Goal: Information Seeking & Learning: Learn about a topic

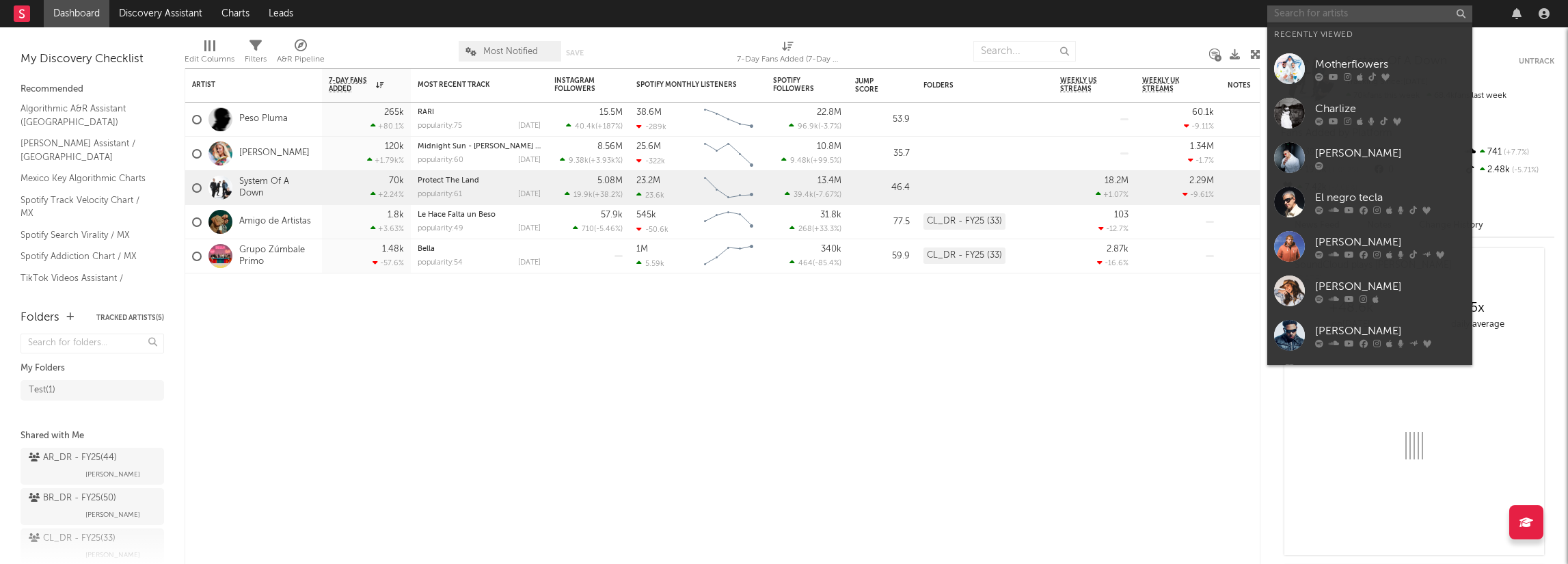
click at [1340, 17] on input "text" at bounding box center [1369, 14] width 205 height 17
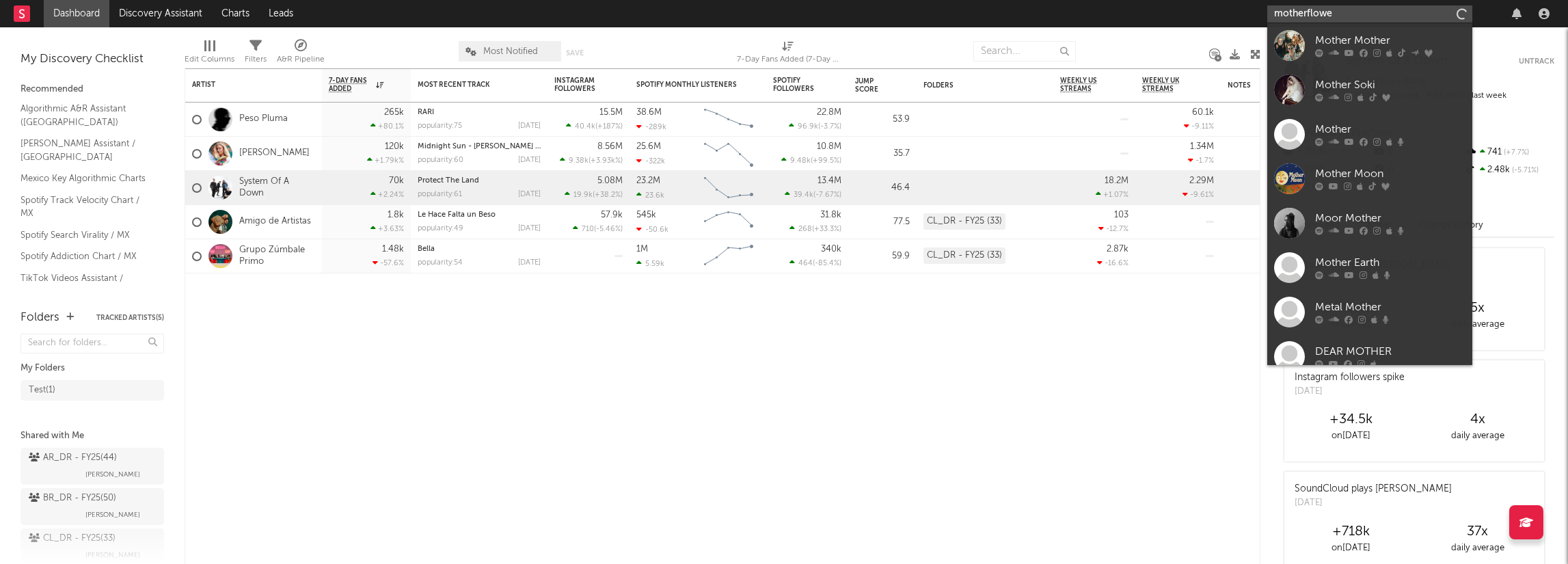
type input "motherflower"
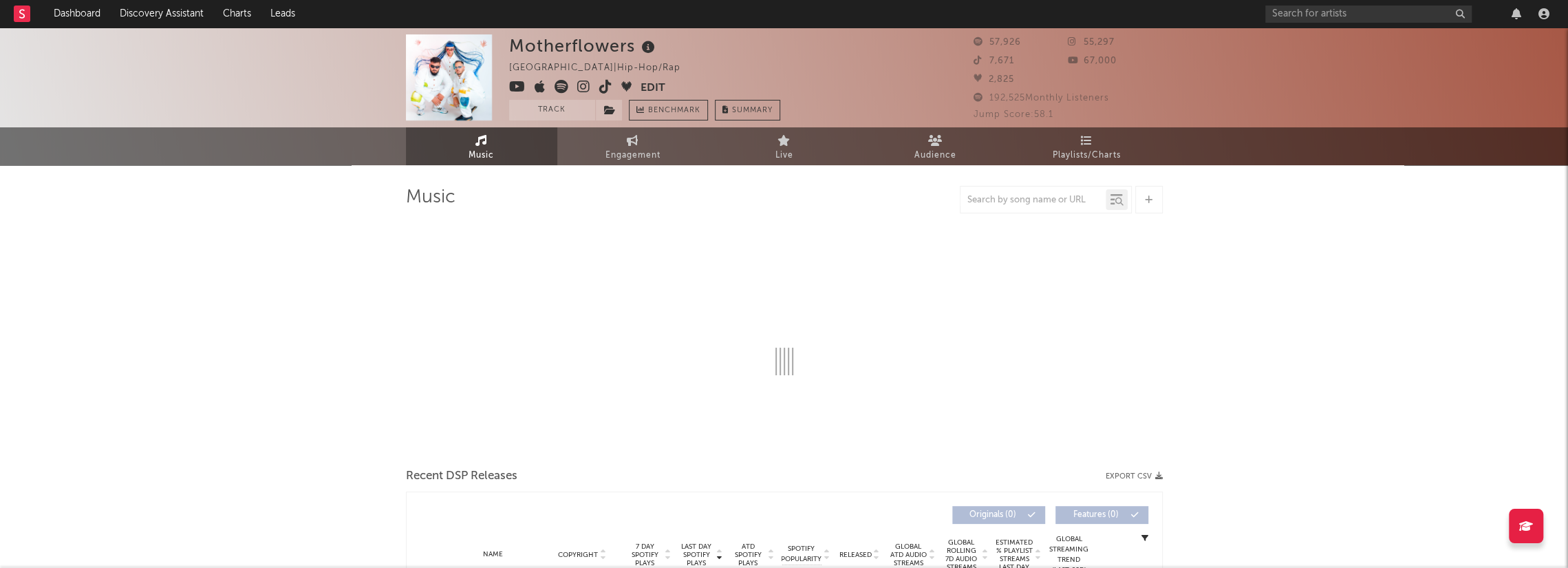
select select "6m"
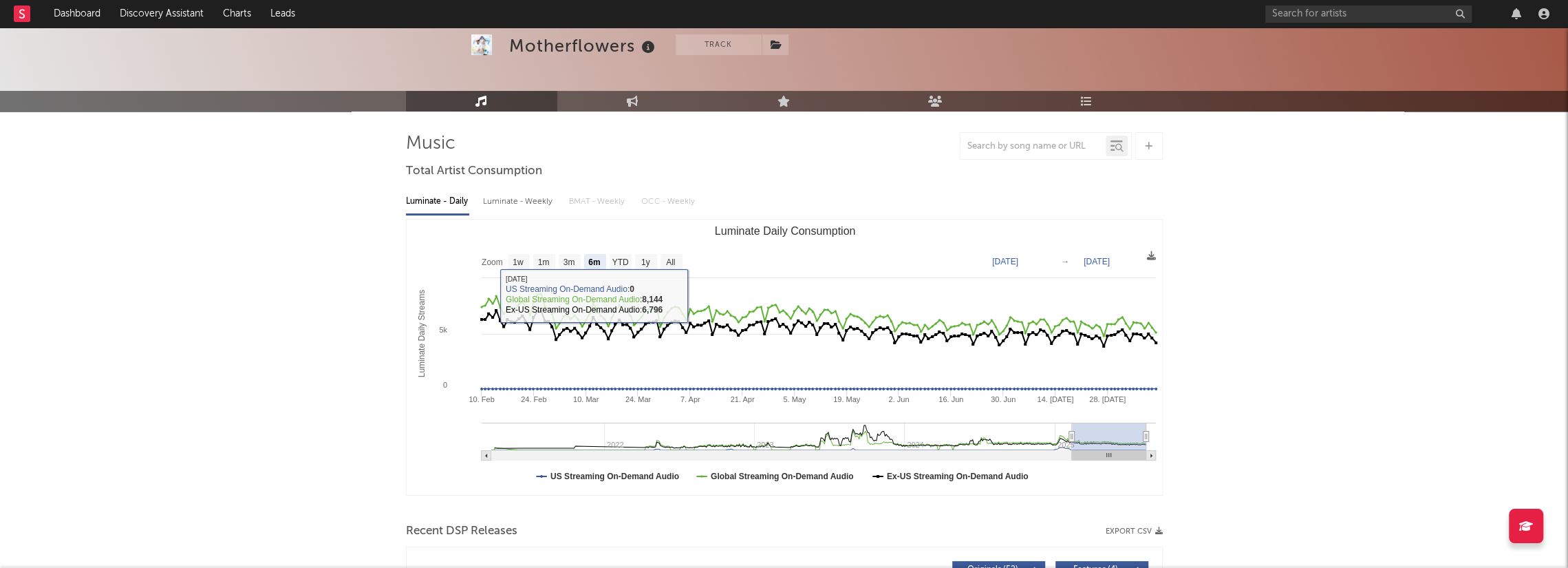
scroll to position [54, 0]
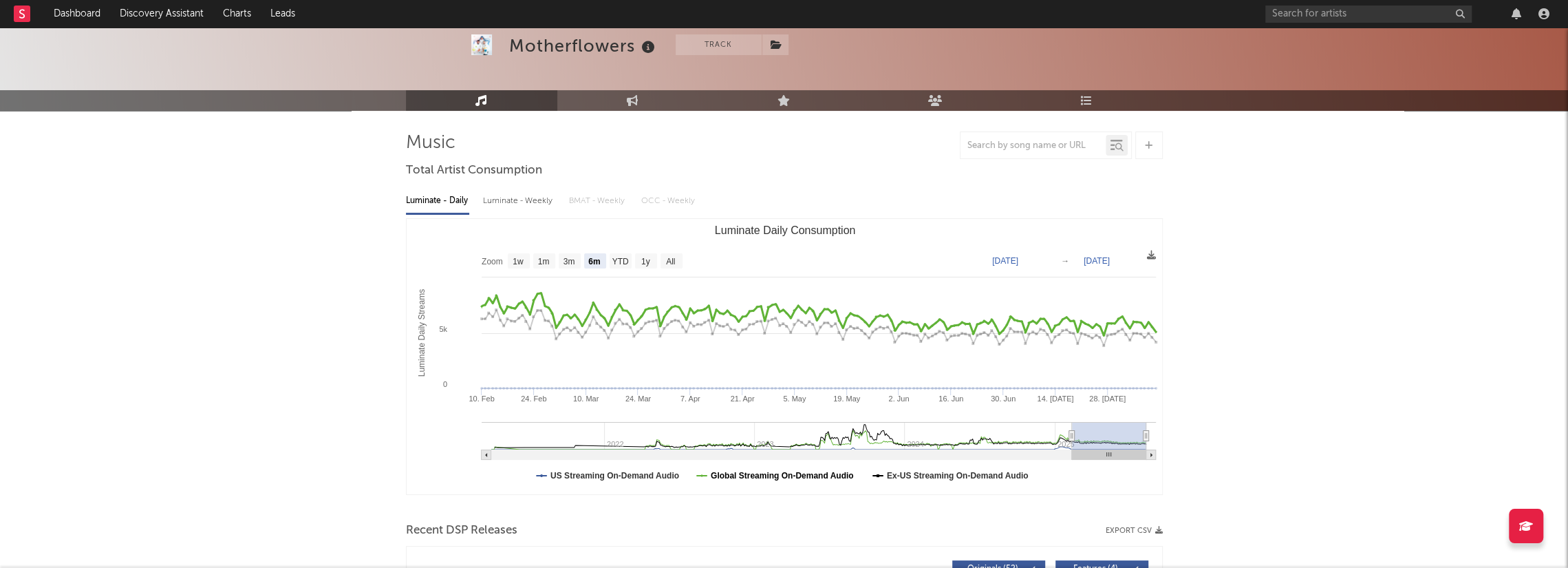
click at [775, 477] on text "Global Streaming On-Demand Audio" at bounding box center [781, 475] width 143 height 10
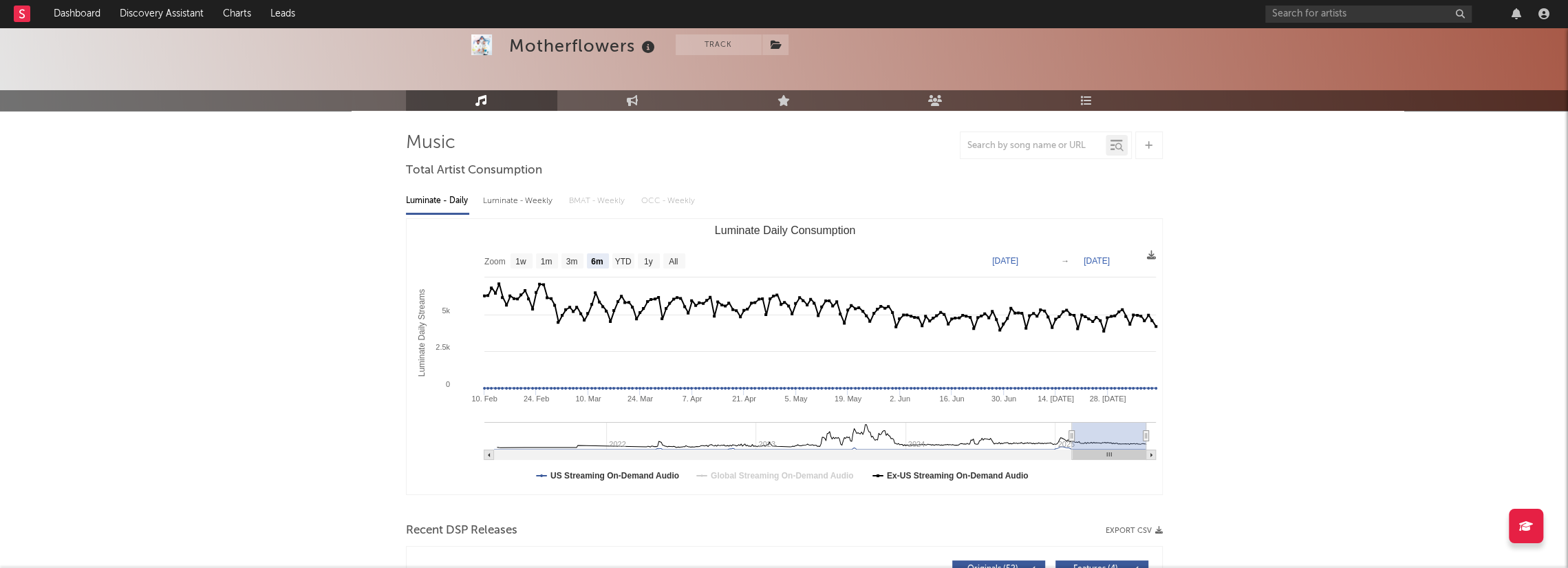
click at [775, 477] on text "Global Streaming On-Demand Audio" at bounding box center [781, 475] width 143 height 10
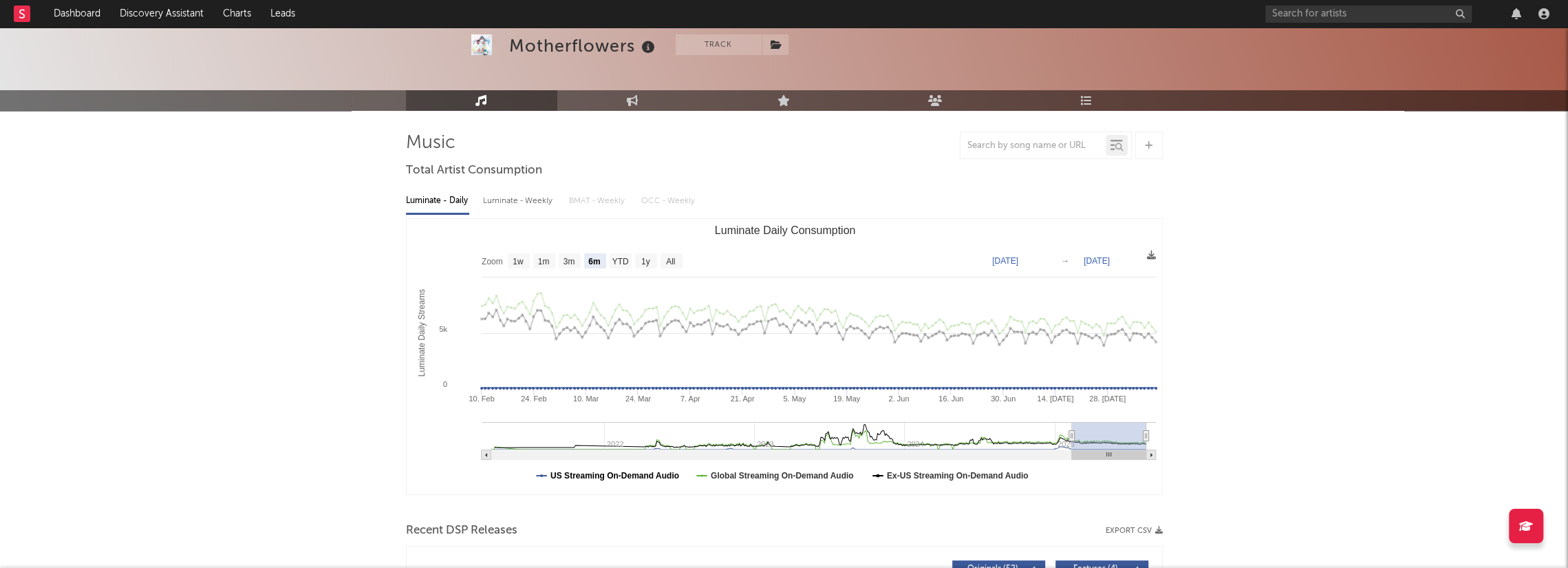
click at [635, 470] on text "US Streaming On-Demand Audio" at bounding box center [615, 475] width 129 height 10
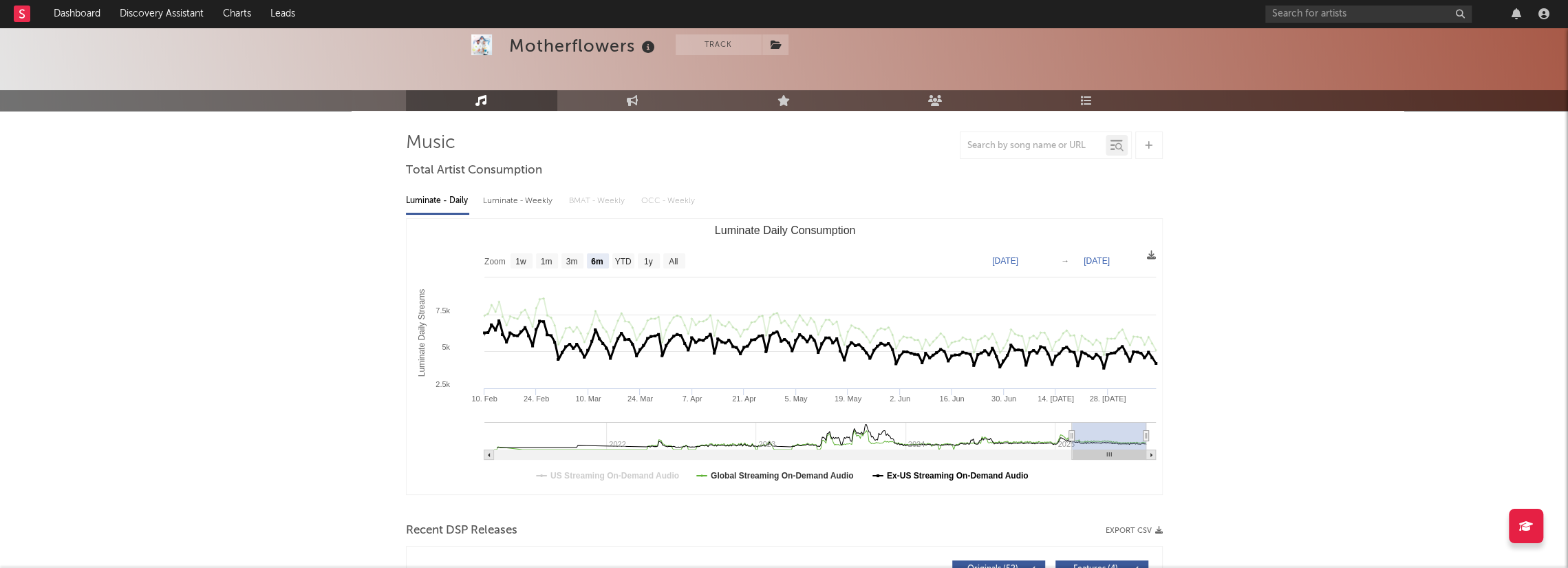
click at [940, 478] on text "Ex-US Streaming On-Demand Audio" at bounding box center [957, 475] width 141 height 10
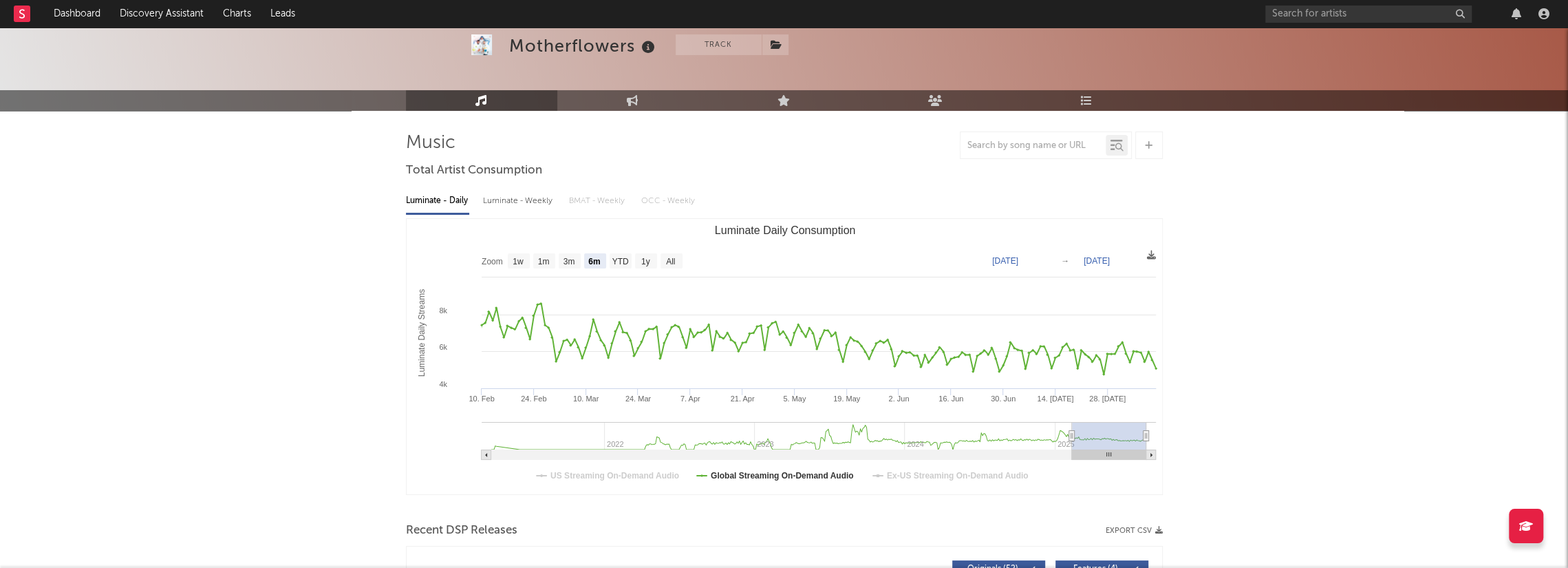
type input "[DATE]"
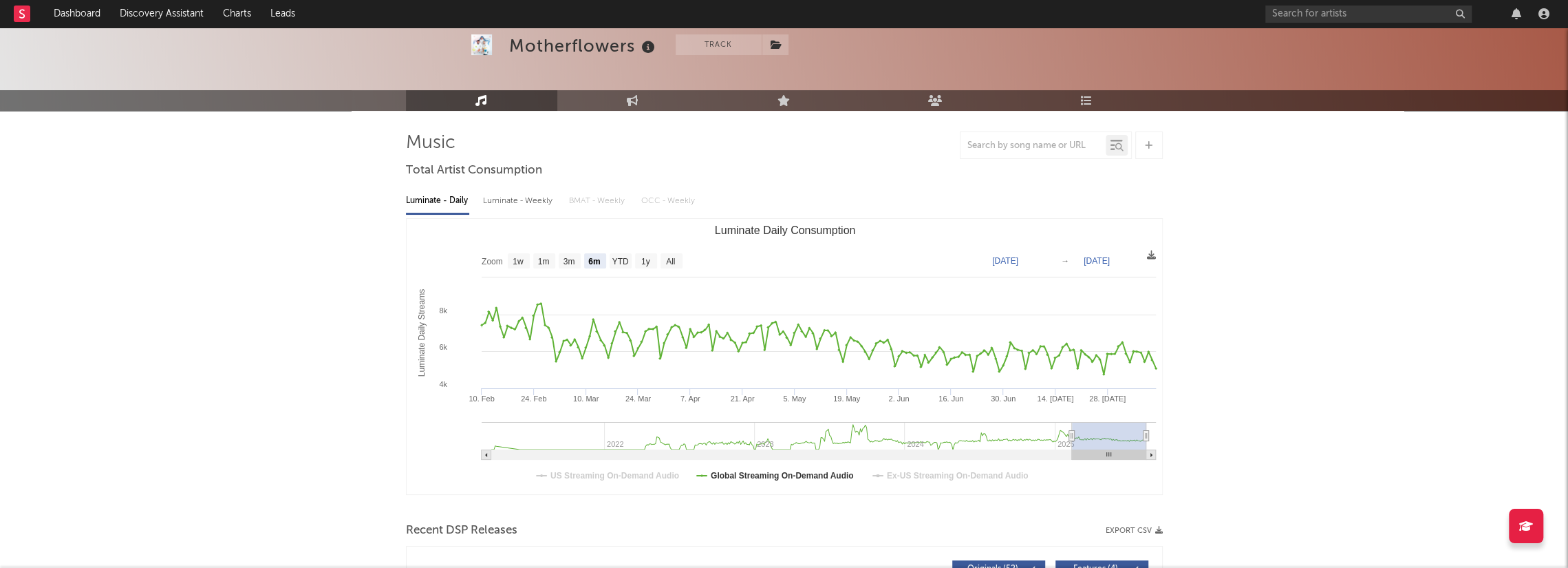
type input "[DATE]"
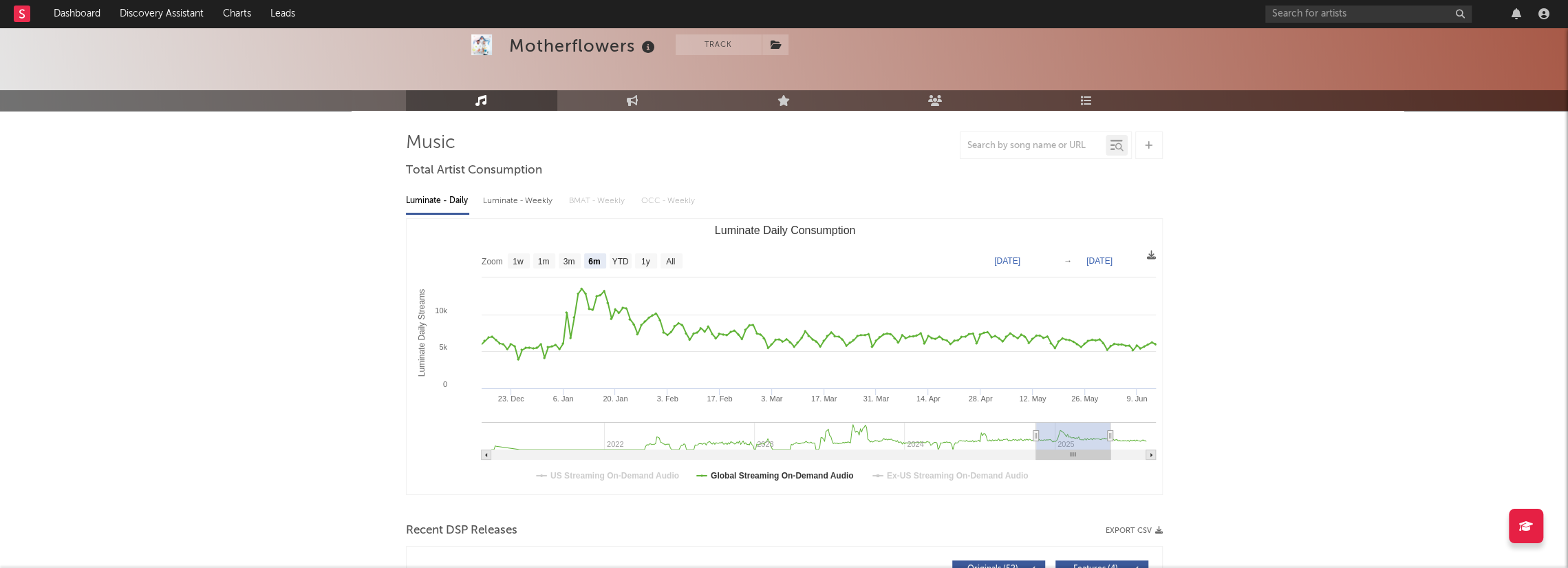
type input "[DATE]"
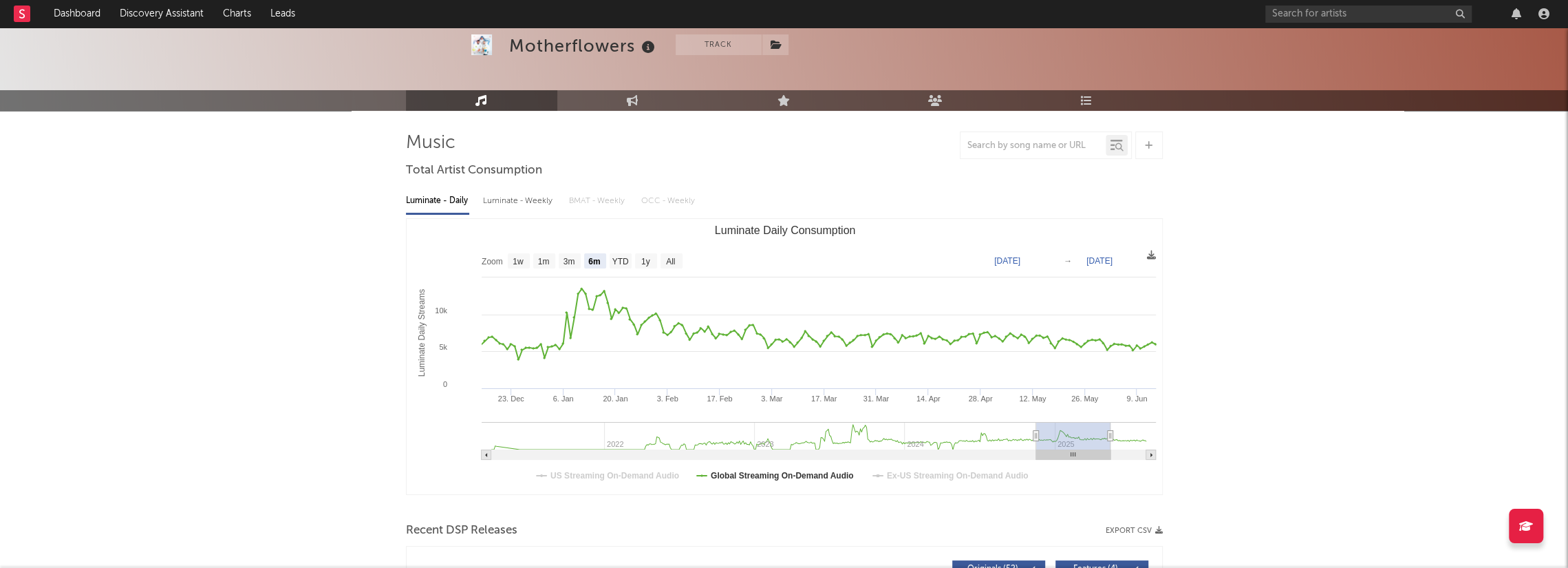
type input "[DATE]"
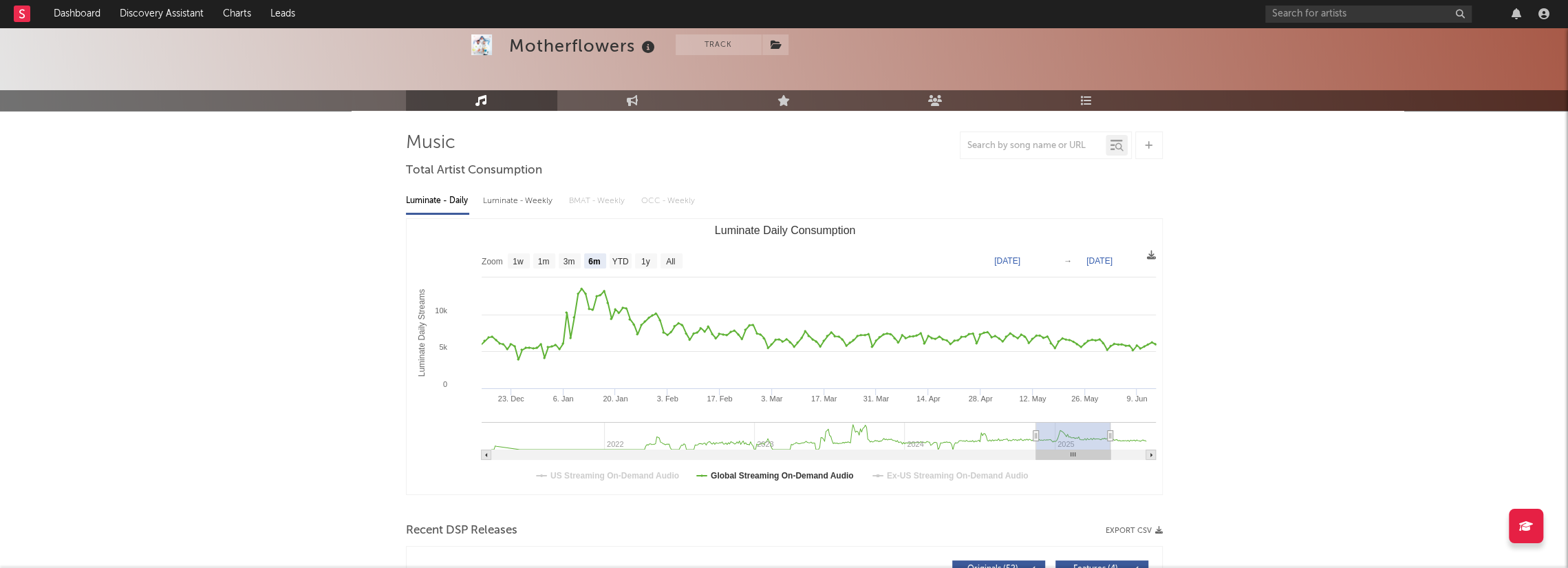
type input "[DATE]"
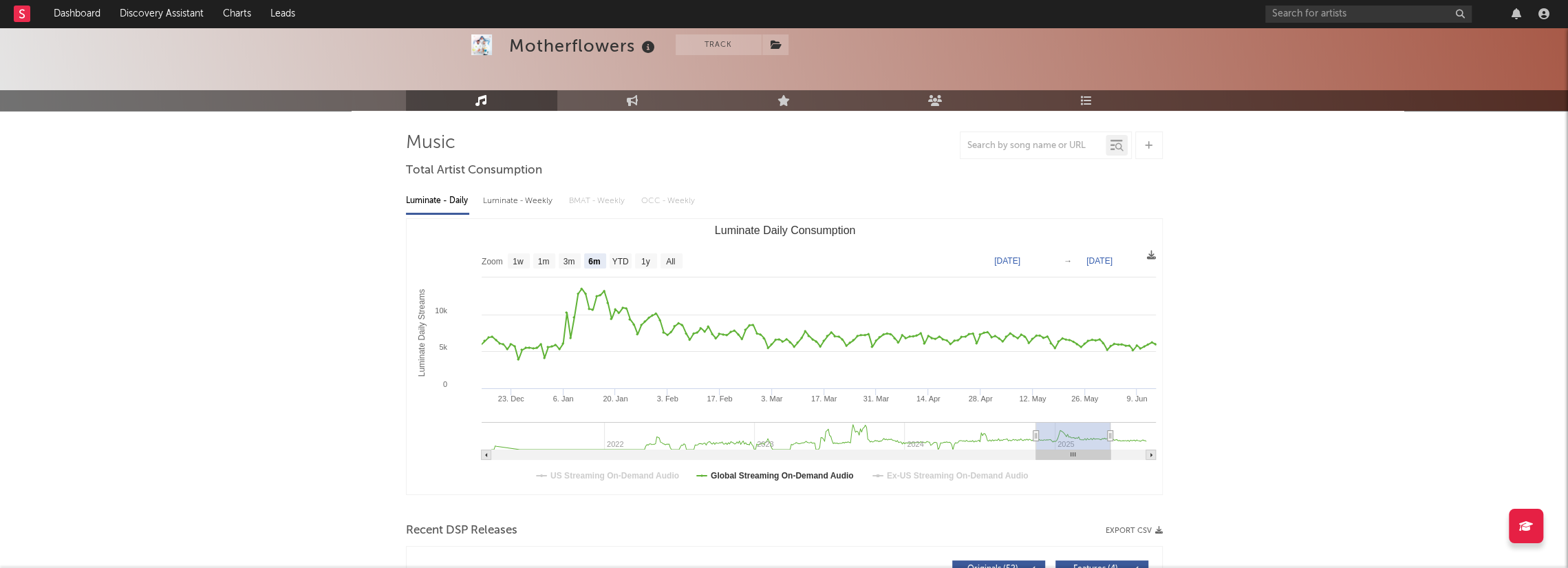
type input "[DATE]"
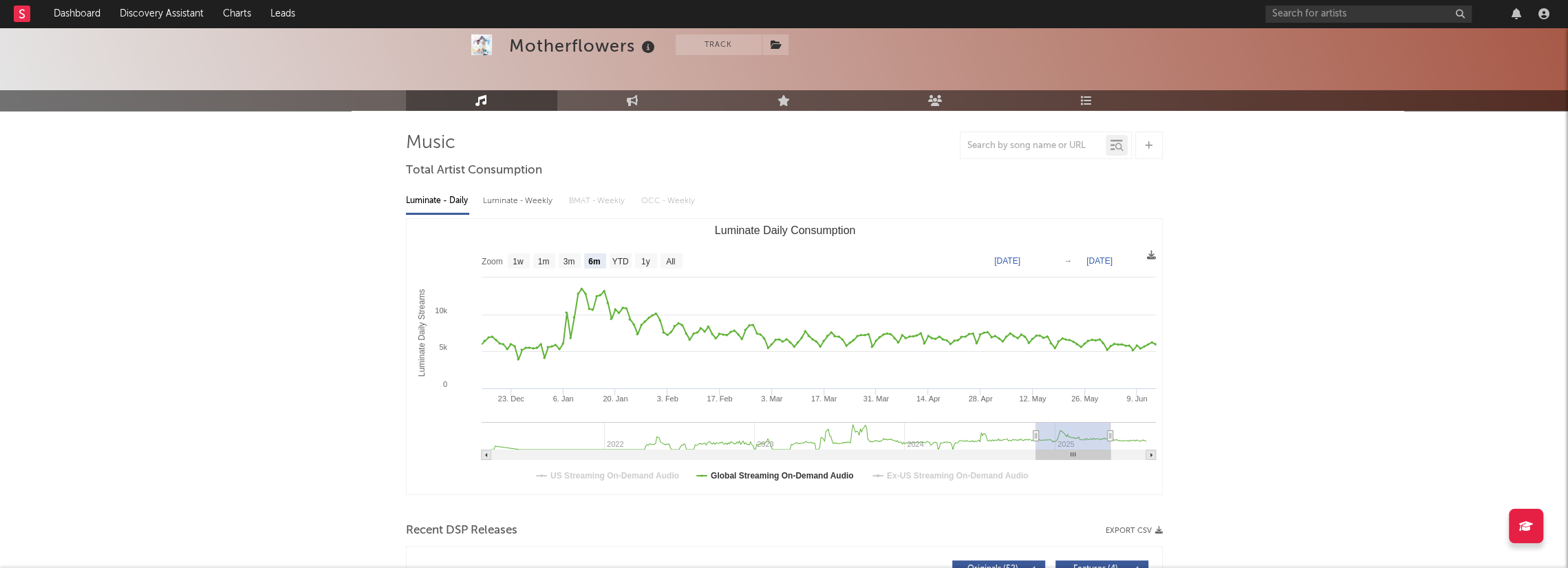
type input "[DATE]"
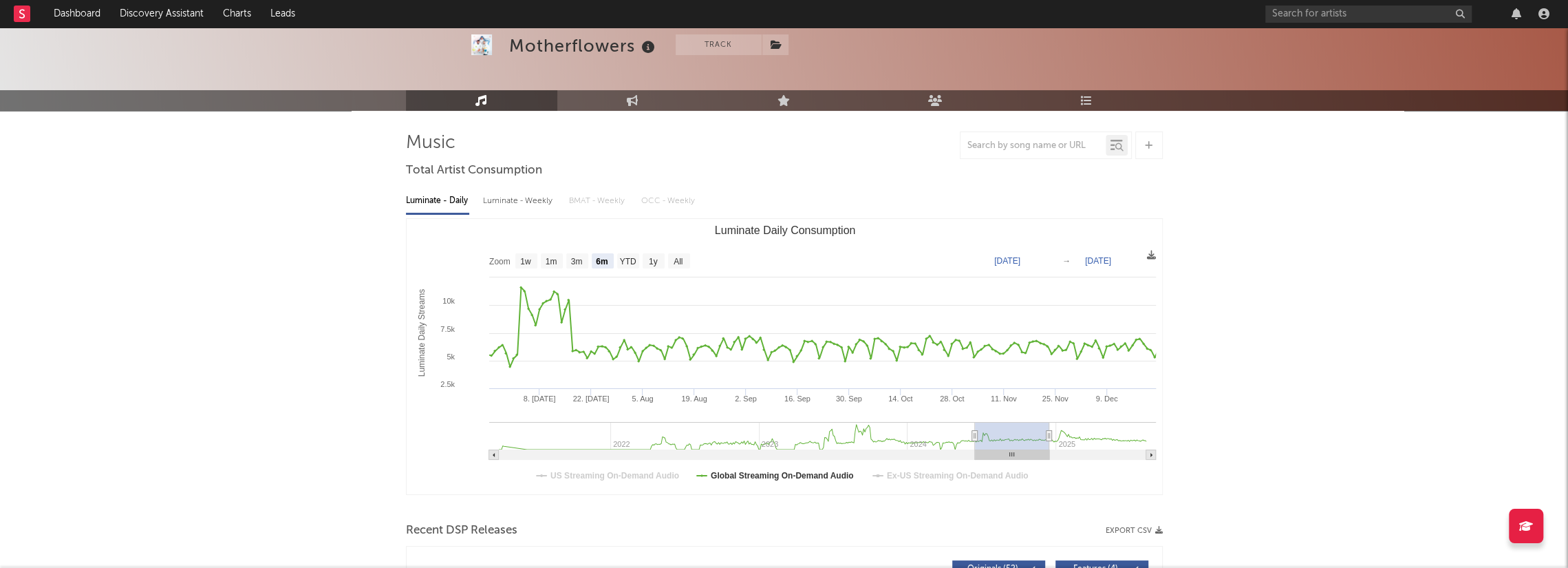
type input "[DATE]"
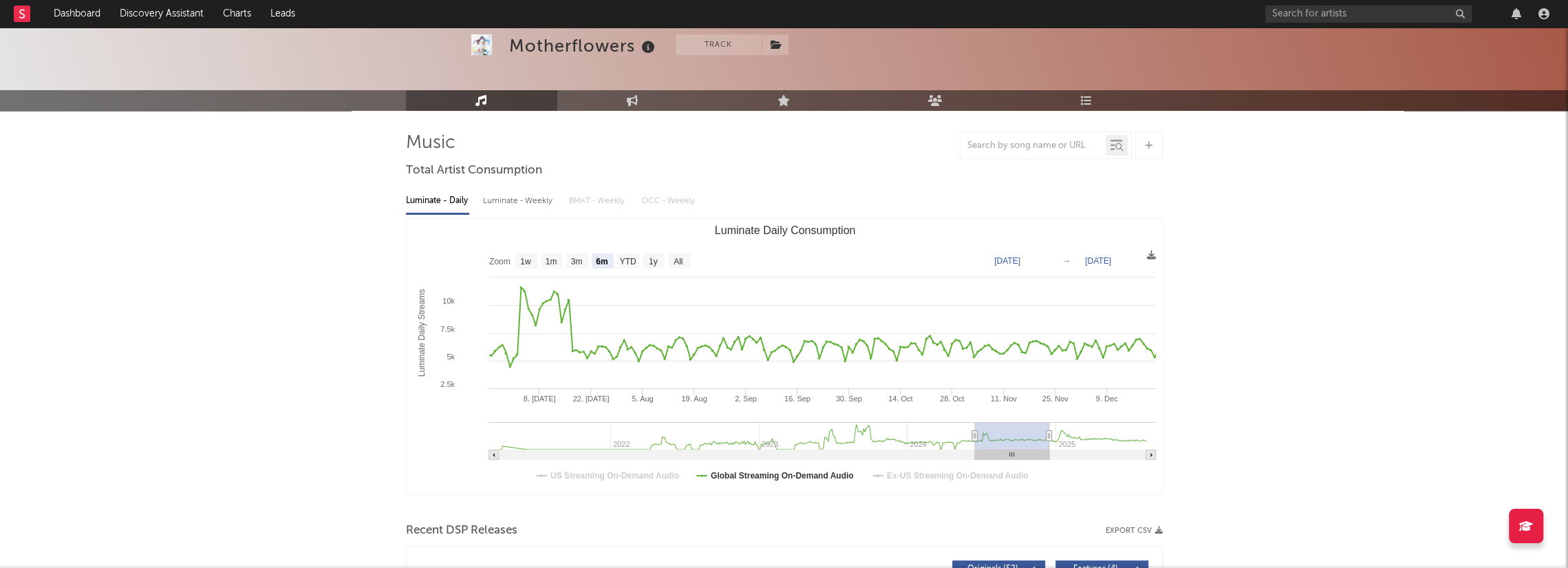
type input "[DATE]"
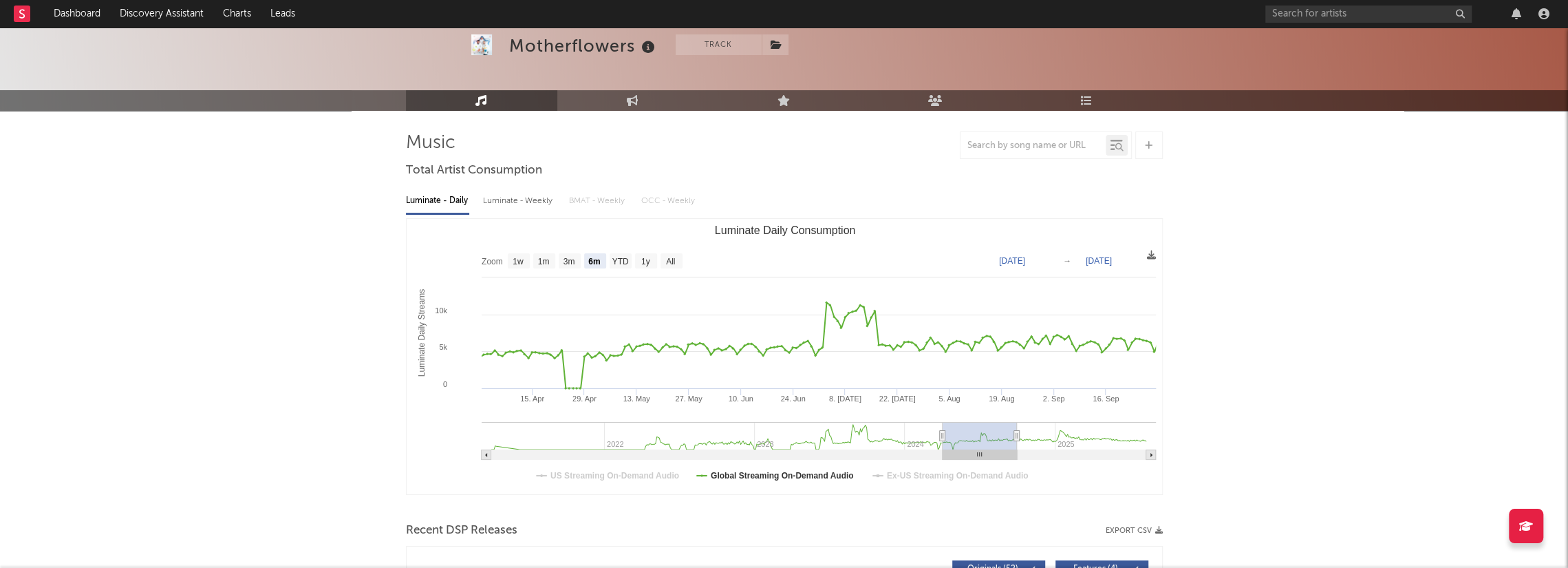
type input "[DATE]"
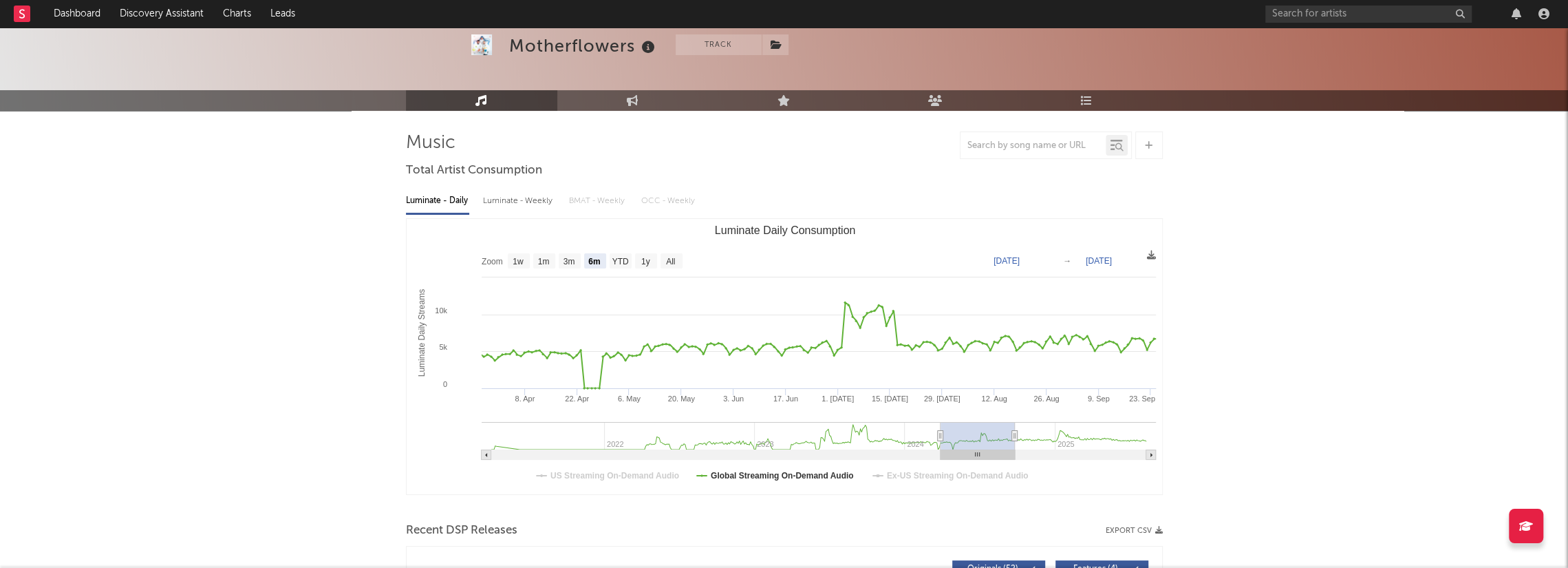
type input "[DATE]"
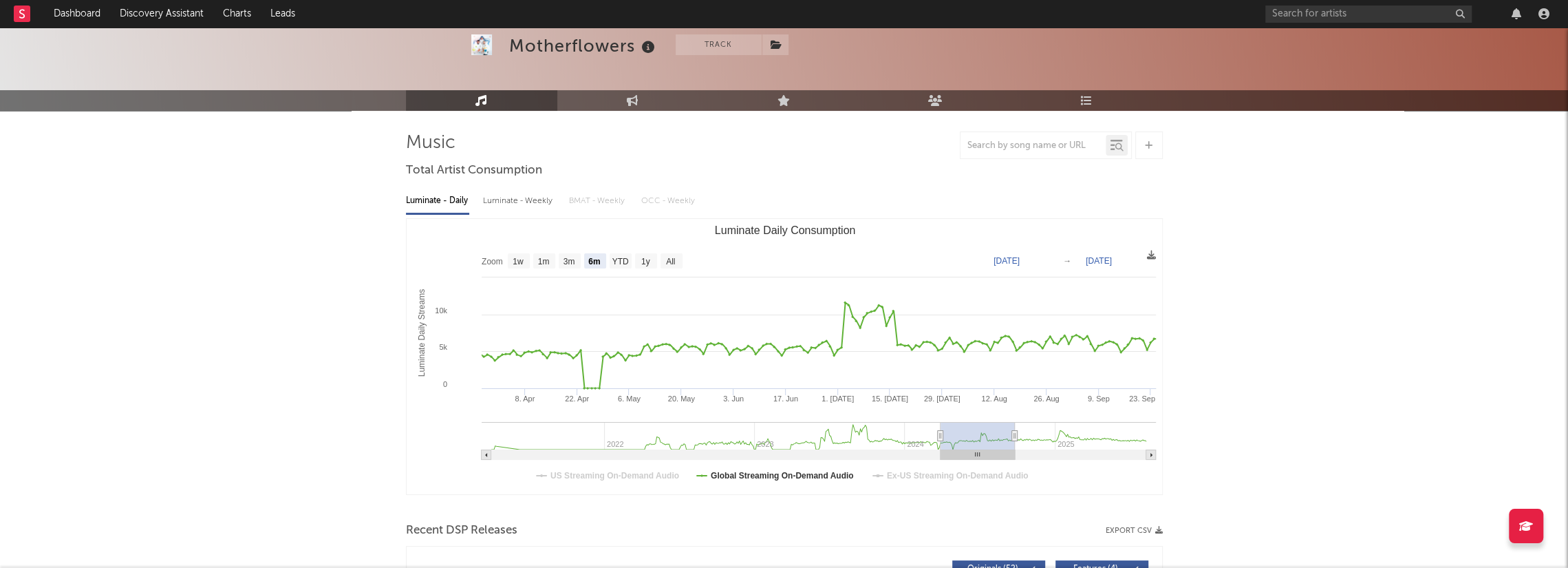
type input "[DATE]"
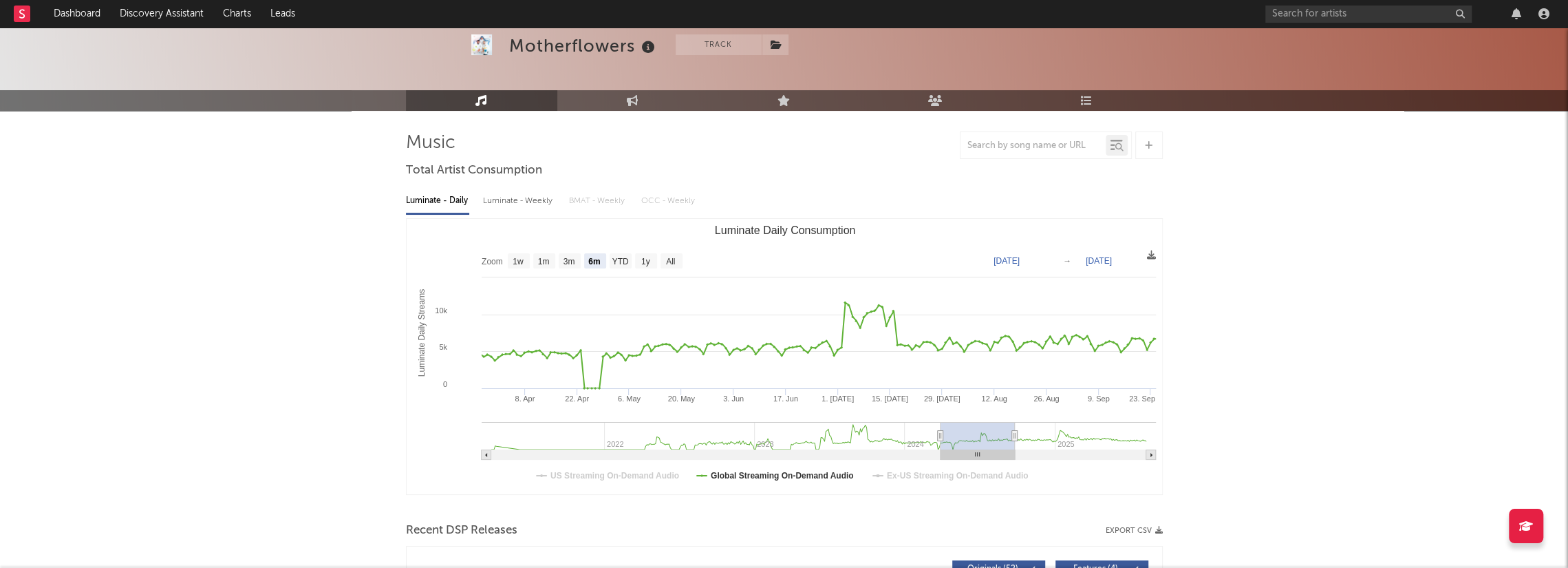
type input "[DATE]"
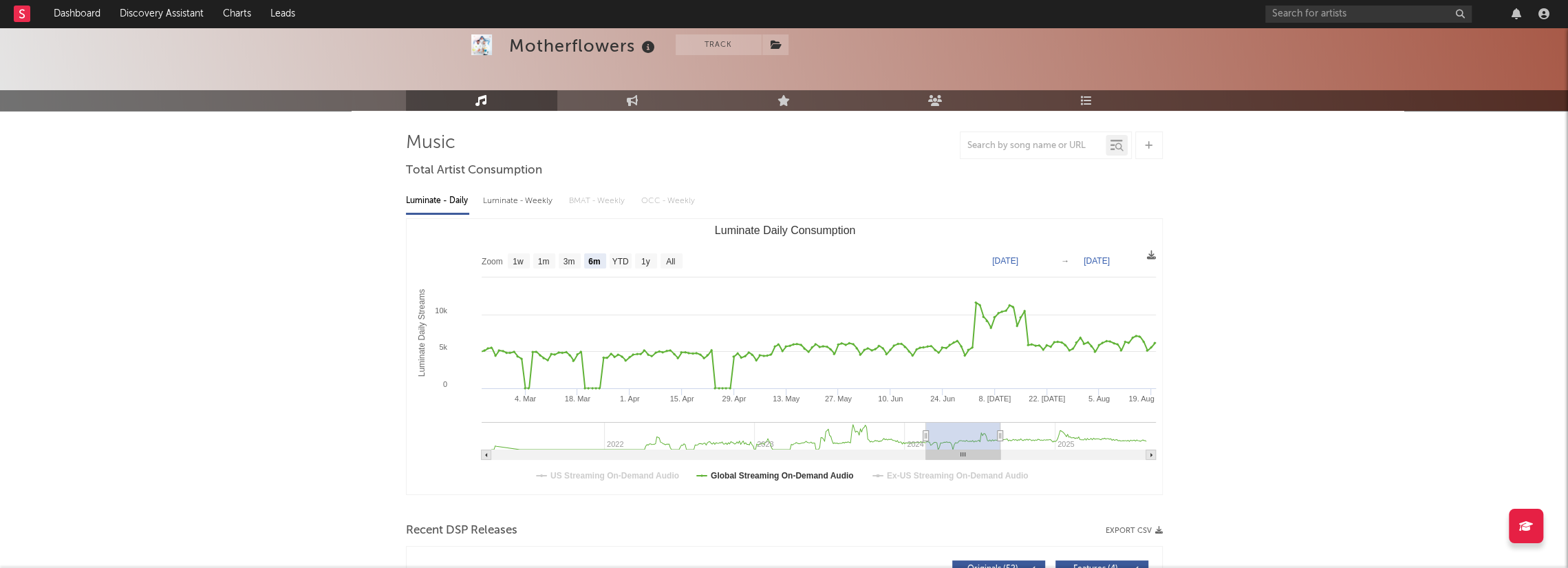
type input "[DATE]"
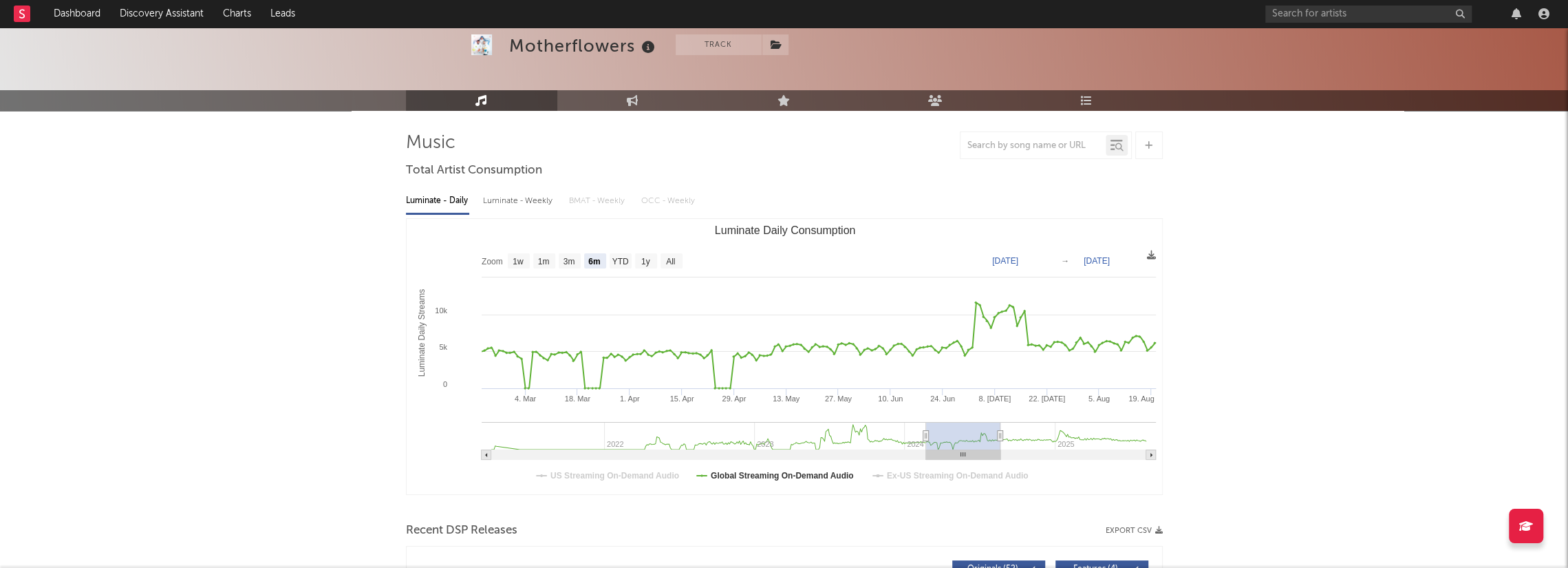
type input "[DATE]"
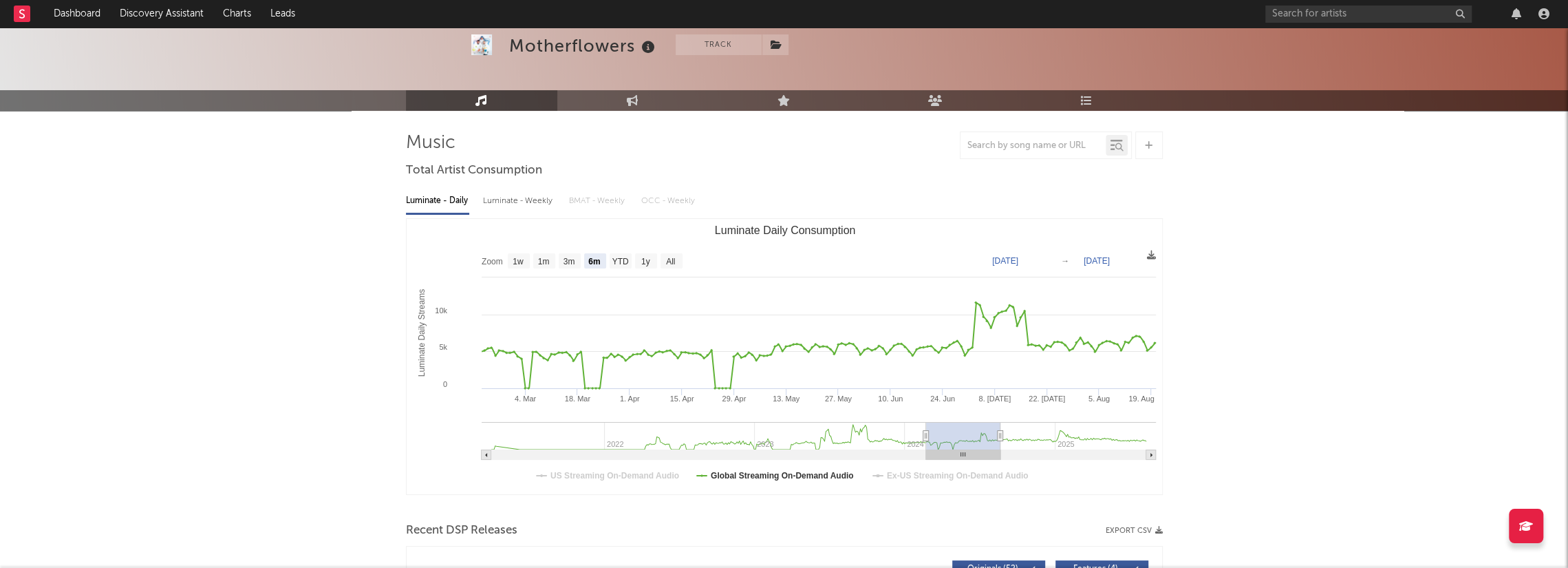
type input "[DATE]"
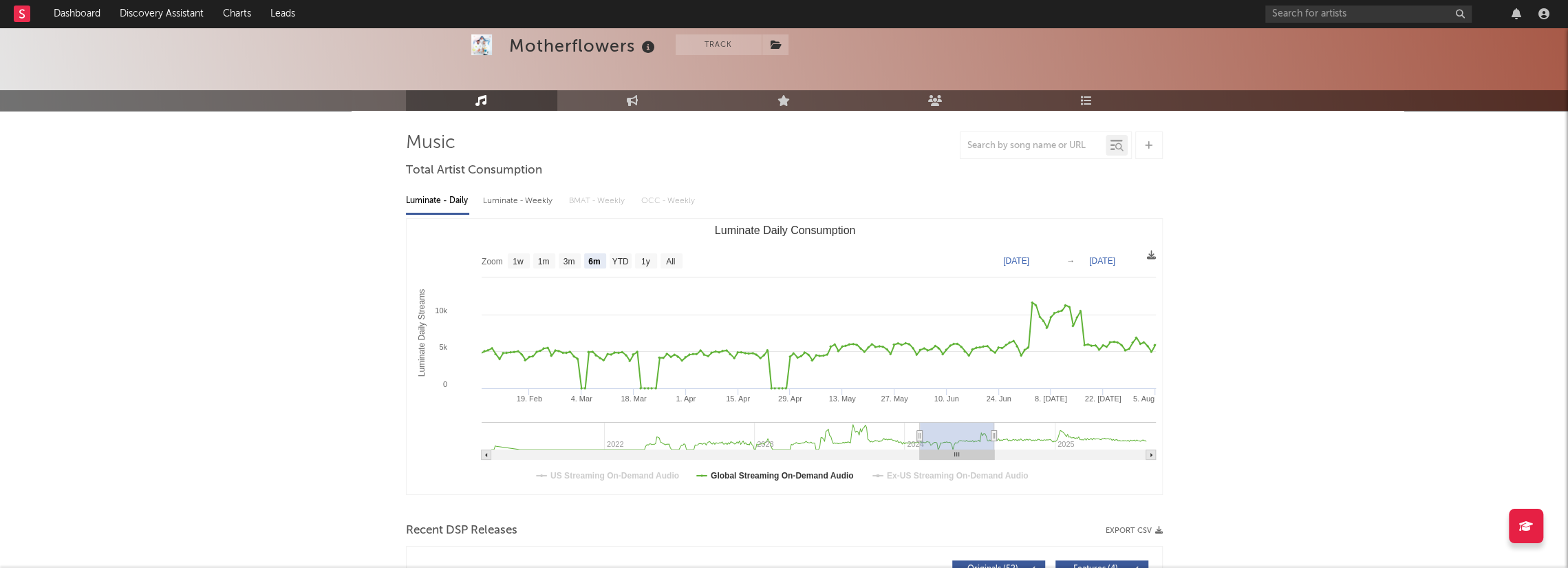
type input "[DATE]"
drag, startPoint x: 1075, startPoint y: 434, endPoint x: 923, endPoint y: 431, distance: 152.0
click at [923, 431] on rect "Luminate Daily Consumption" at bounding box center [957, 435] width 75 height 27
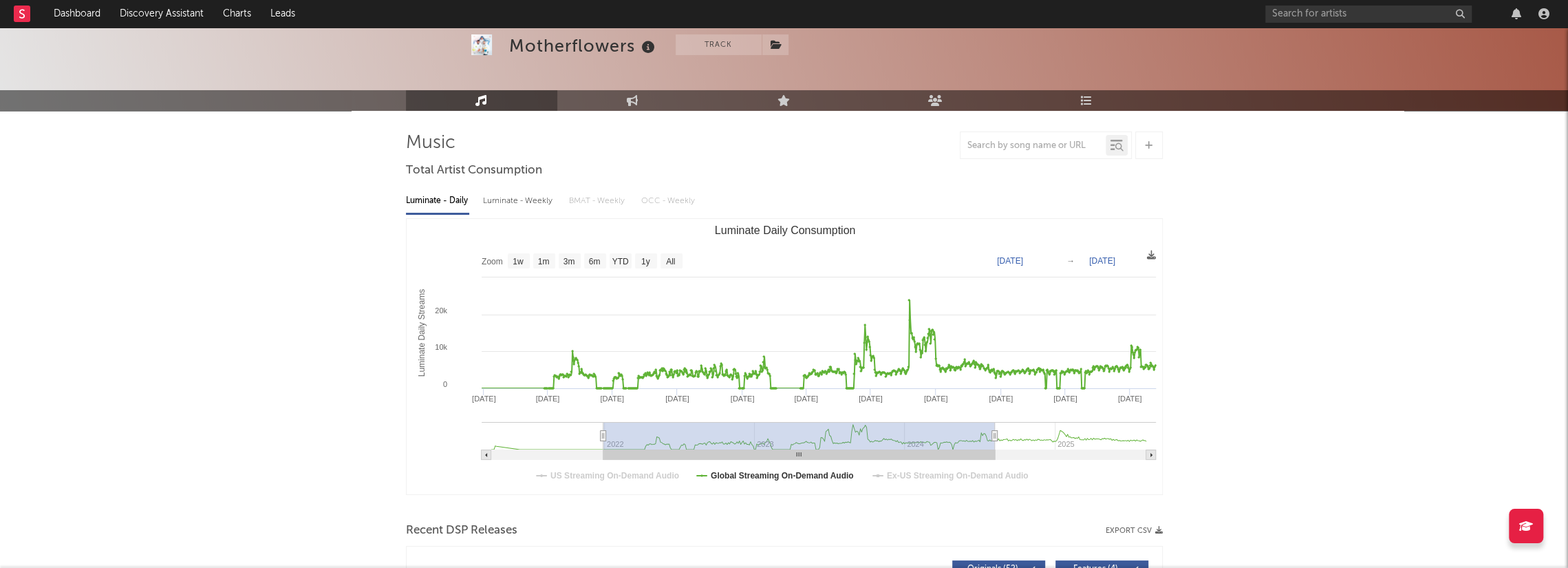
drag, startPoint x: 921, startPoint y: 434, endPoint x: 605, endPoint y: 428, distance: 316.1
click at [605, 428] on g "Luminate Daily Consumption" at bounding box center [819, 440] width 675 height 38
type input "[DATE]"
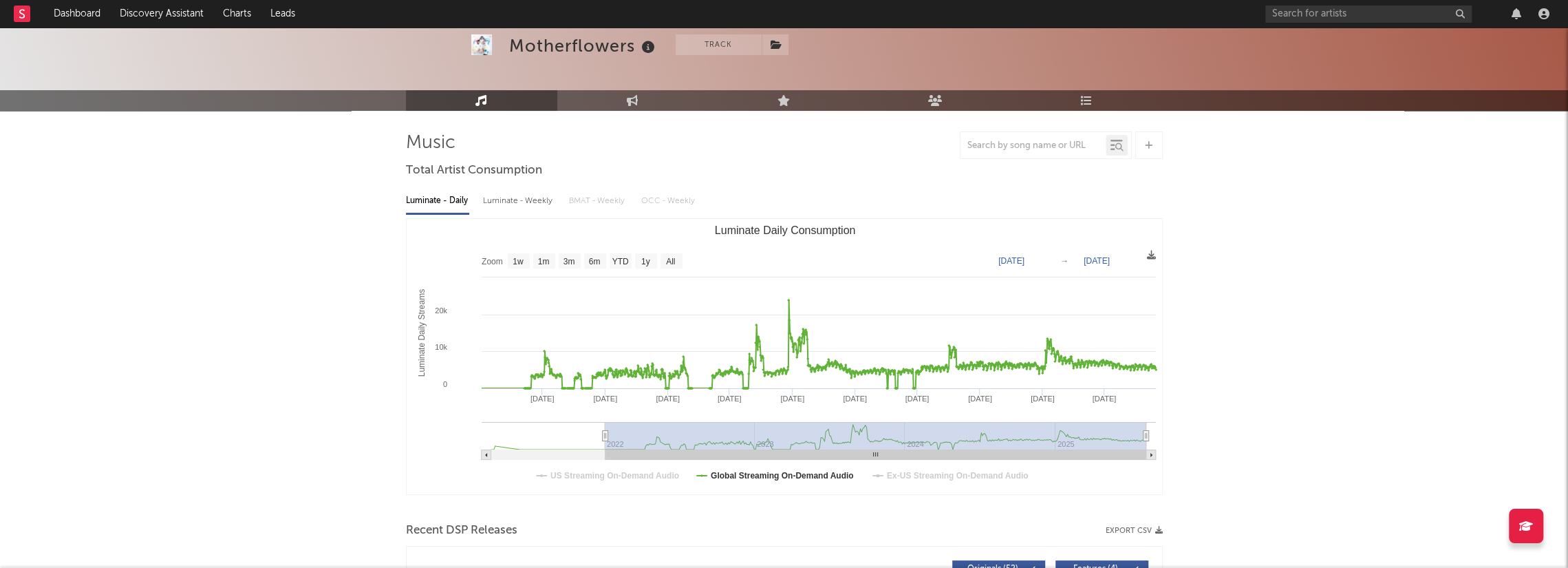
type input "[DATE]"
drag, startPoint x: 995, startPoint y: 436, endPoint x: 1165, endPoint y: 456, distance: 171.2
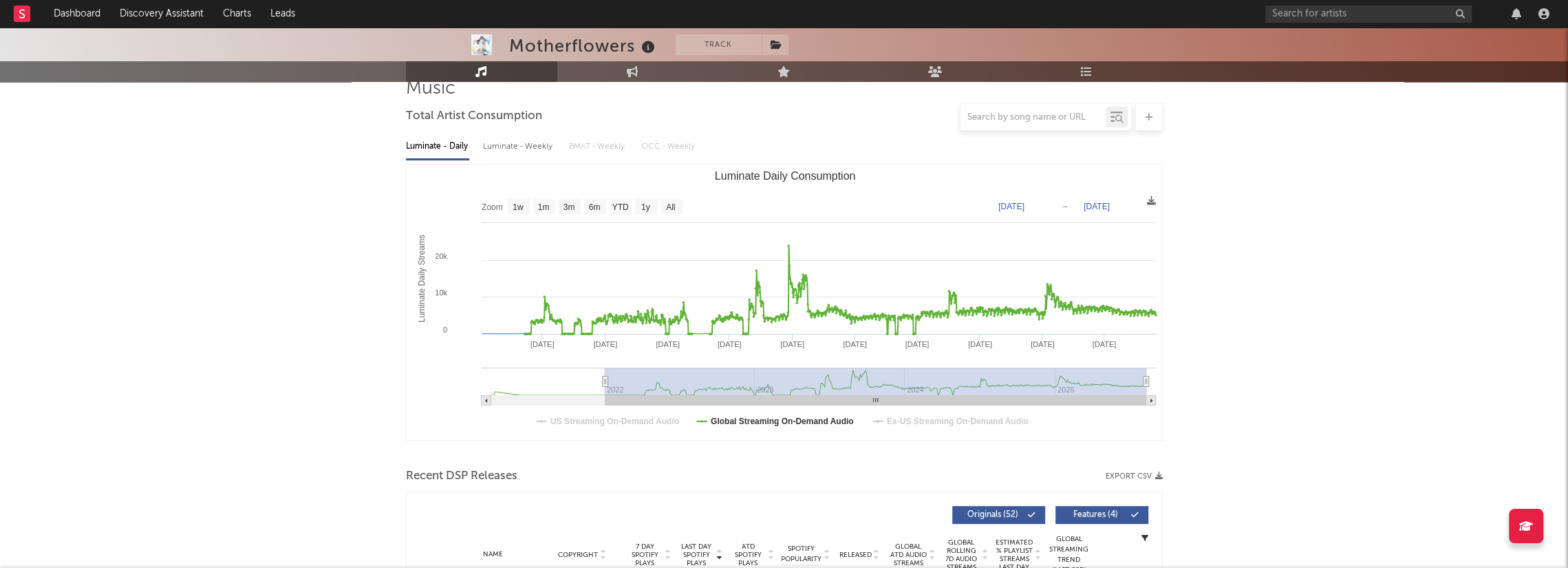
scroll to position [93, 0]
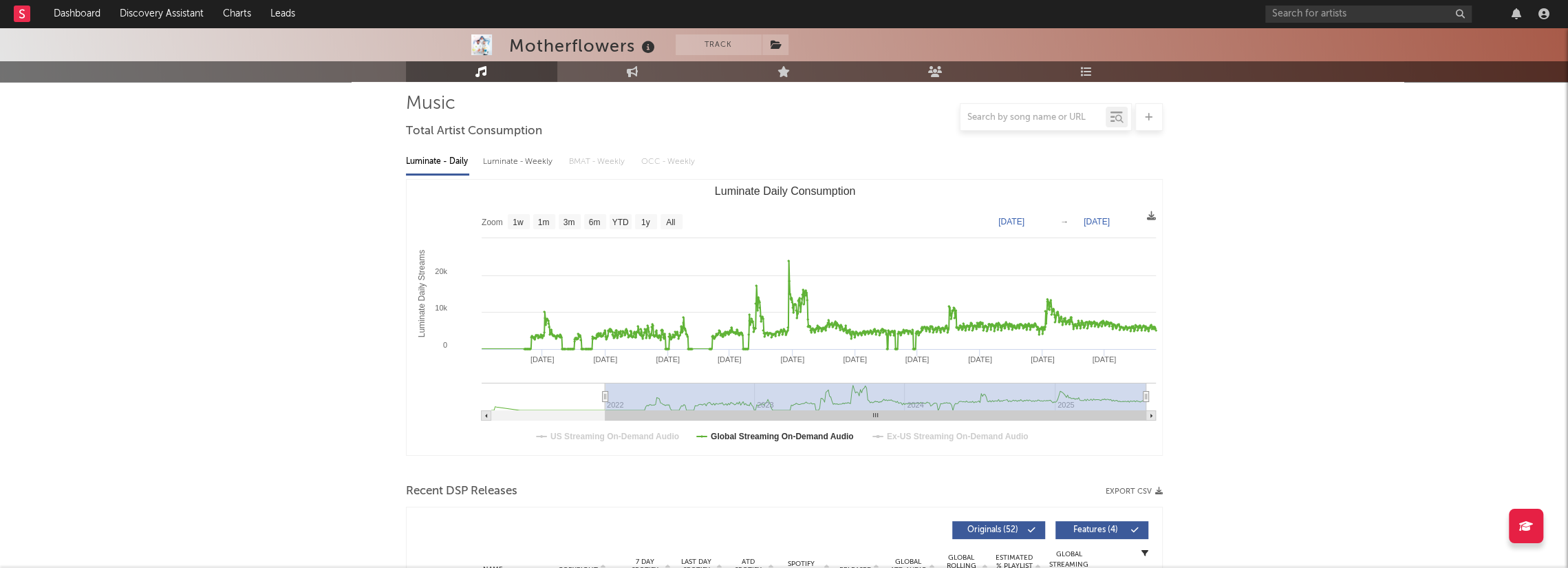
type input "[DATE]"
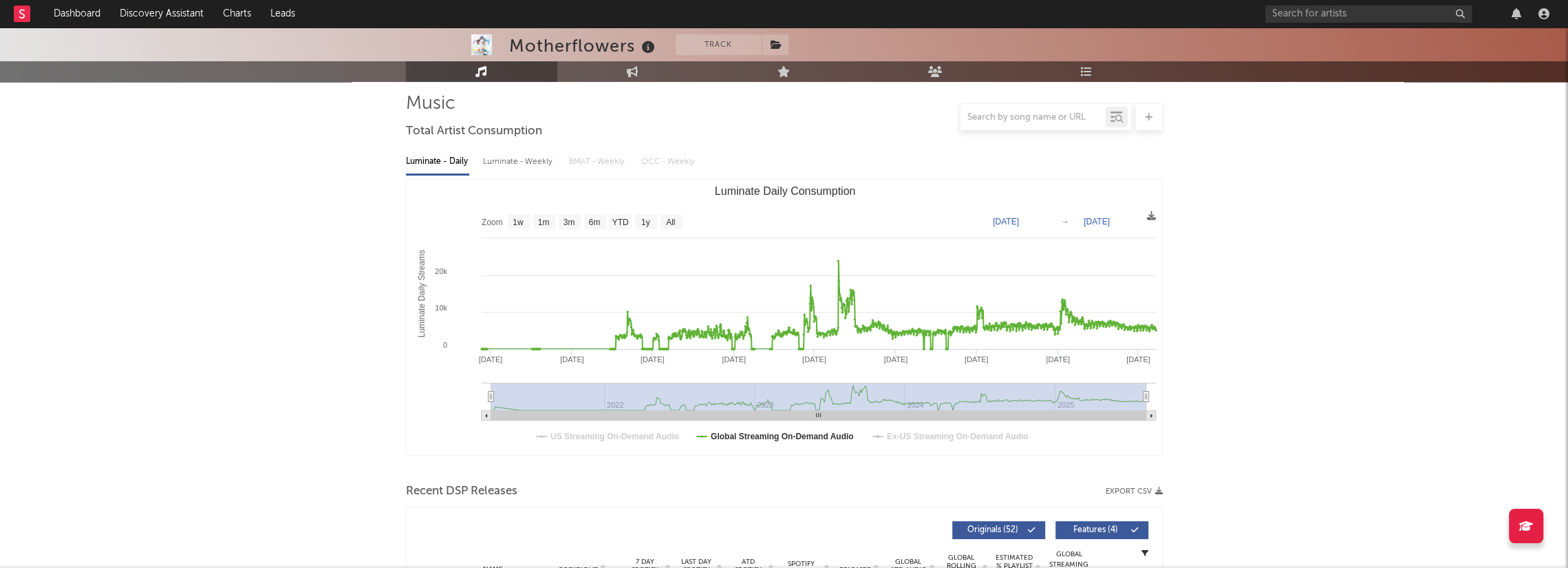
select select "All"
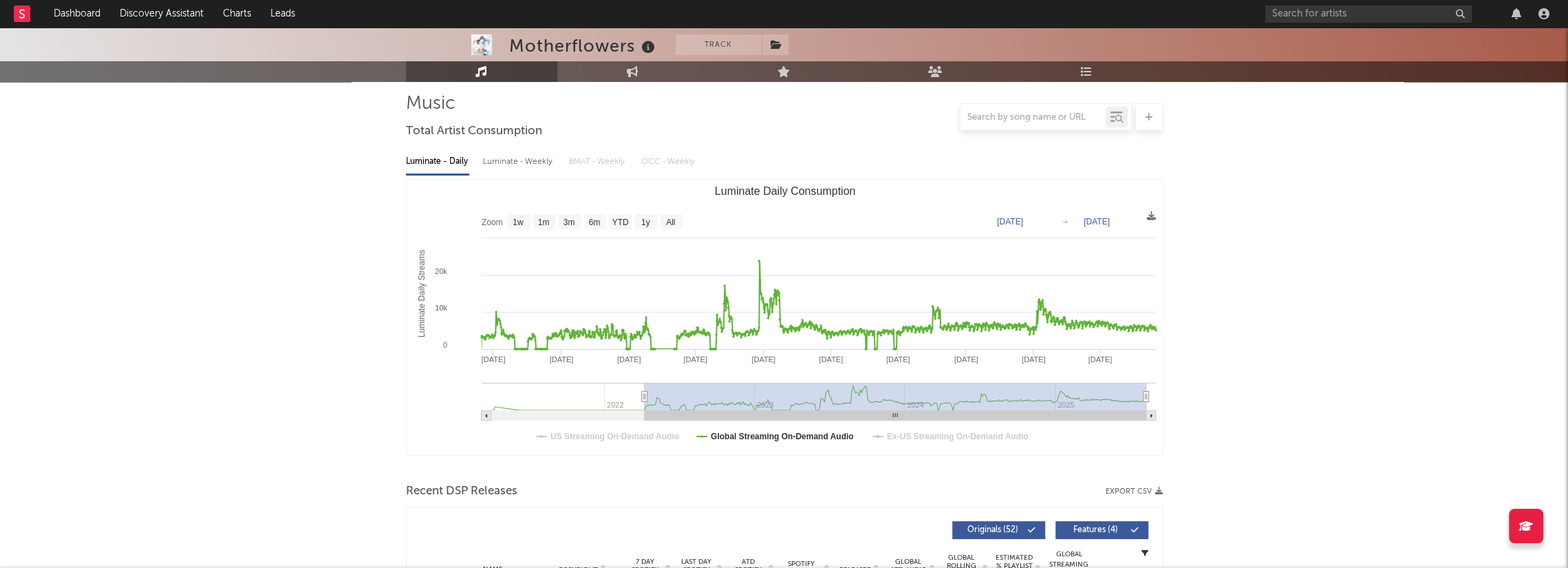
type input "[DATE]"
drag, startPoint x: 604, startPoint y: 399, endPoint x: 643, endPoint y: 412, distance: 41.1
click at [643, 412] on icon "Created with Highcharts 10.3.3 Luminate Daily Streams Luminate Daily Consumptio…" at bounding box center [784, 317] width 756 height 275
